Goal: Information Seeking & Learning: Learn about a topic

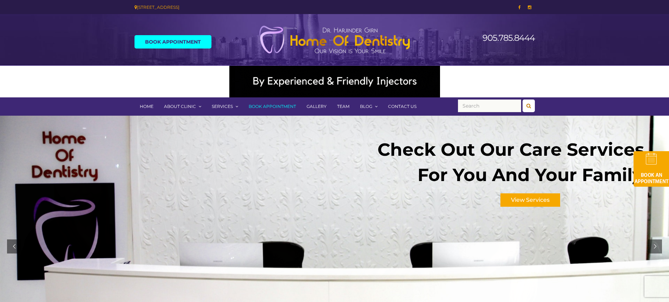
click at [343, 107] on link "Team" at bounding box center [343, 106] width 23 height 18
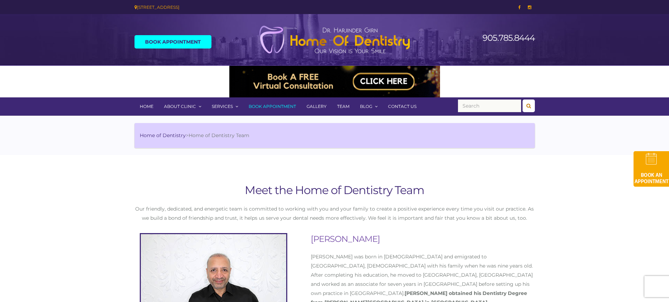
click at [150, 104] on link "Home" at bounding box center [147, 106] width 24 height 18
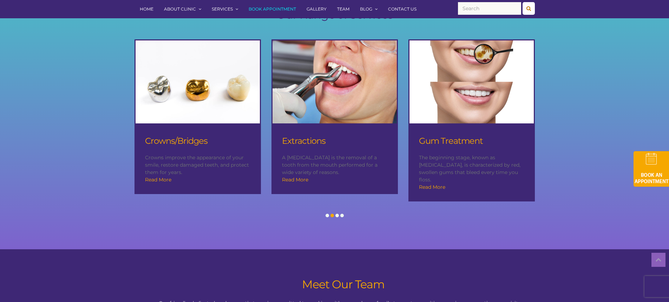
scroll to position [710, 0]
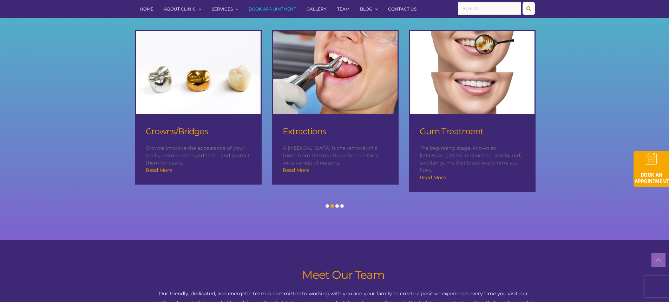
click at [314, 131] on link "Extractions" at bounding box center [305, 131] width 44 height 10
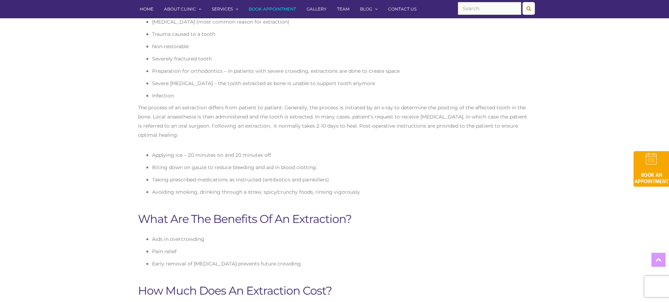
scroll to position [316, 0]
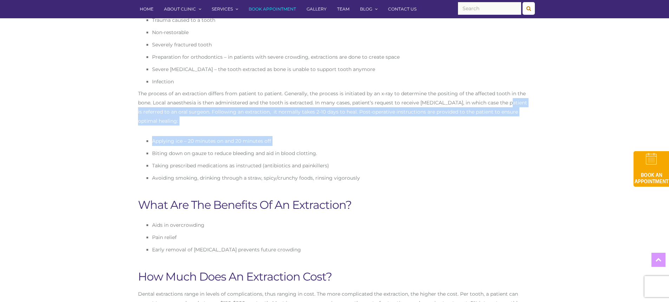
drag, startPoint x: 668, startPoint y: 107, endPoint x: 667, endPoint y: 125, distance: 18.3
click at [667, 125] on section "What Is An Extraction? An extraction in dentistry is the process in which the a…" at bounding box center [334, 64] width 669 height 249
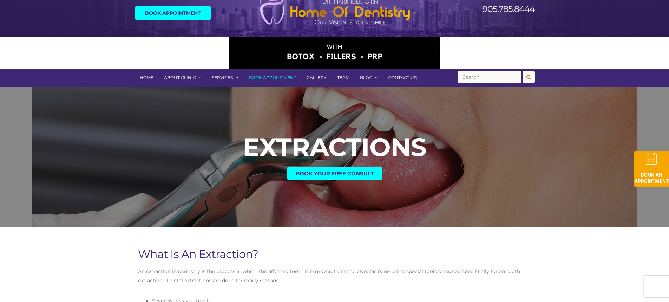
scroll to position [0, 0]
